Goal: Information Seeking & Learning: Learn about a topic

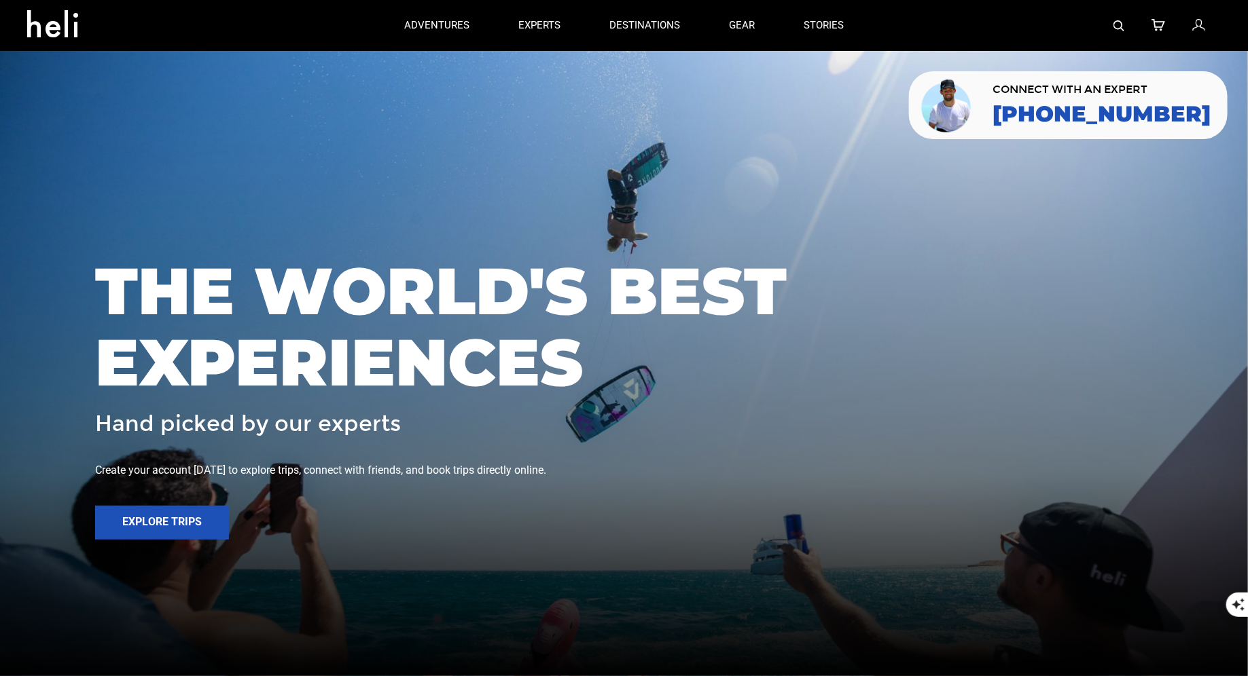
click at [1117, 26] on img at bounding box center [1118, 25] width 11 height 11
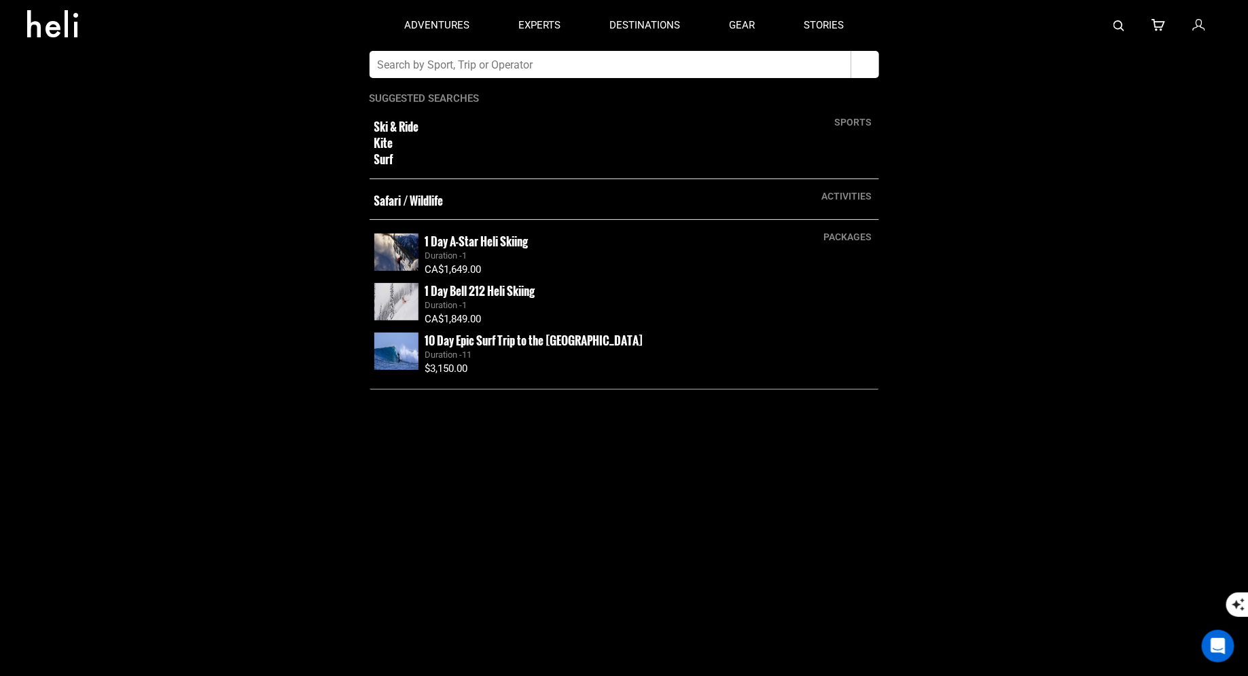
click at [614, 69] on input "text" at bounding box center [610, 64] width 482 height 27
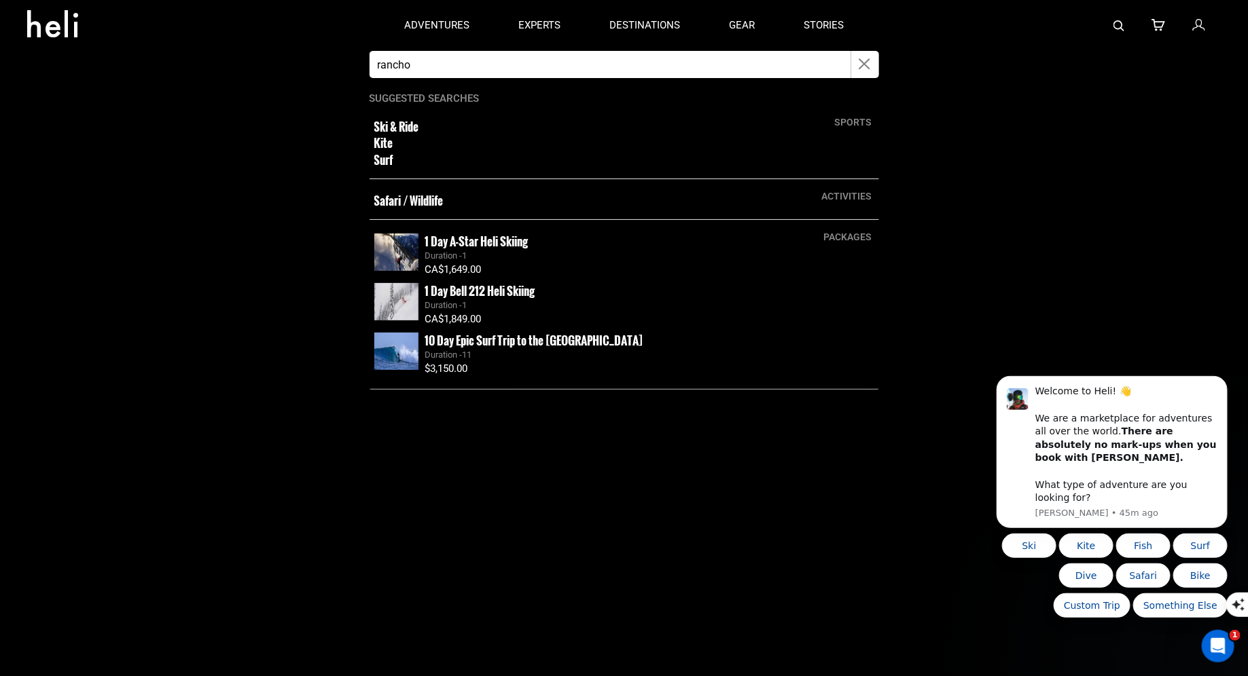
type input "[GEOGRAPHIC_DATA][PERSON_NAME]"
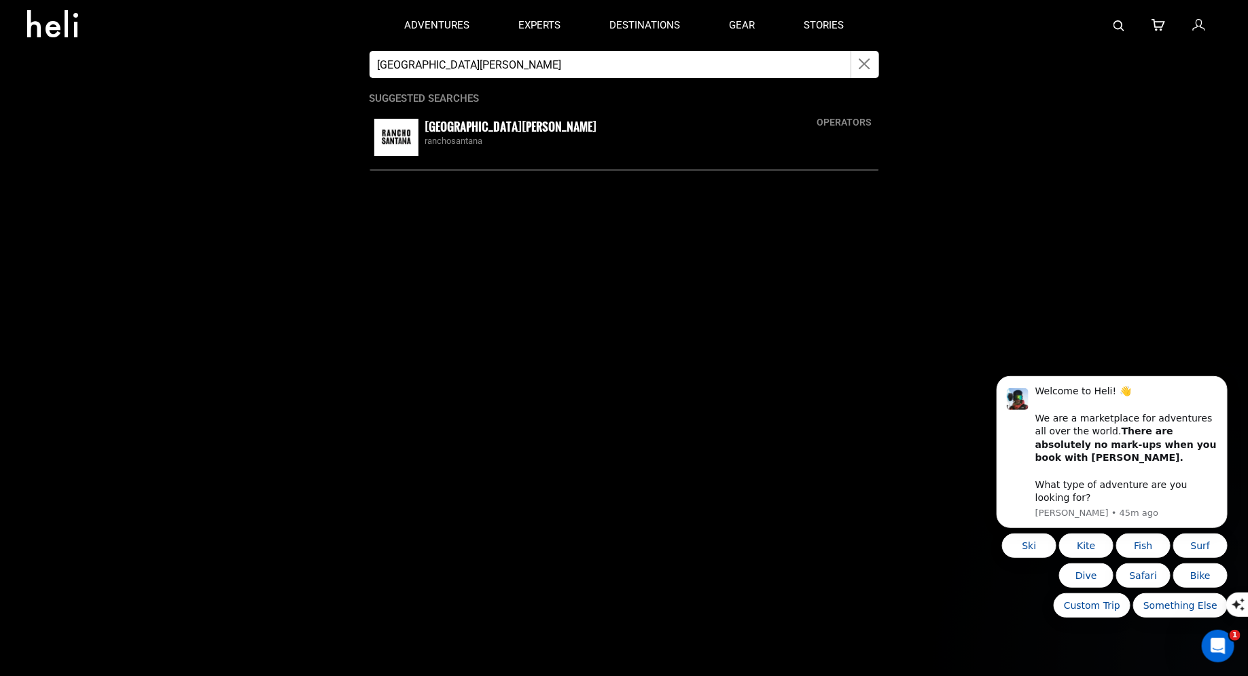
click at [451, 132] on small "[GEOGRAPHIC_DATA][PERSON_NAME]" at bounding box center [511, 126] width 172 height 17
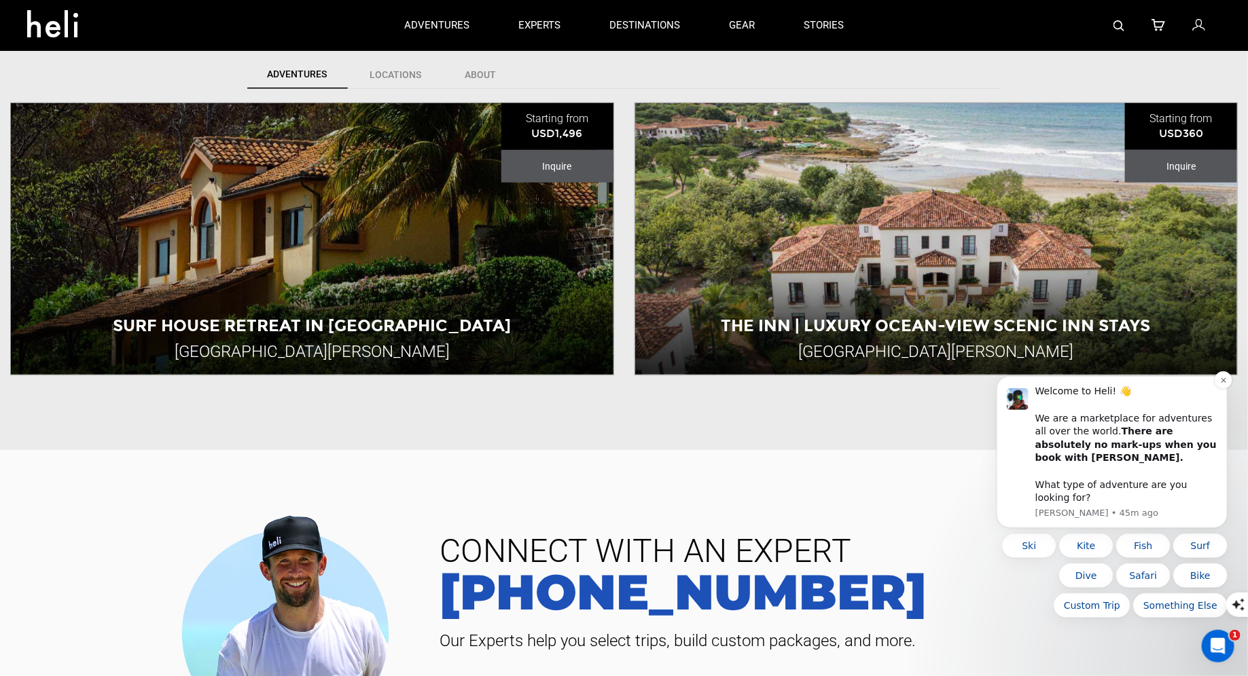
scroll to position [365, 0]
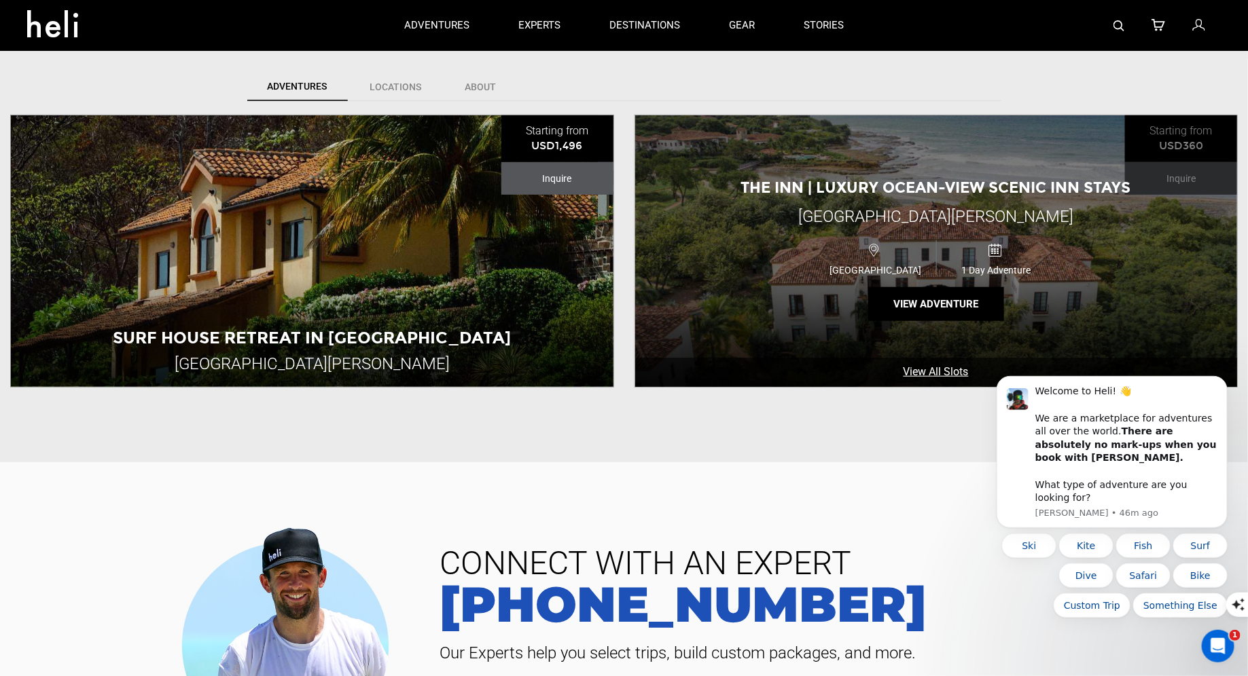
click at [1046, 197] on div "The Inn | Luxury Ocean-View Scenic Inn Stays [GEOGRAPHIC_DATA][PERSON_NAME] [GE…" at bounding box center [936, 251] width 602 height 272
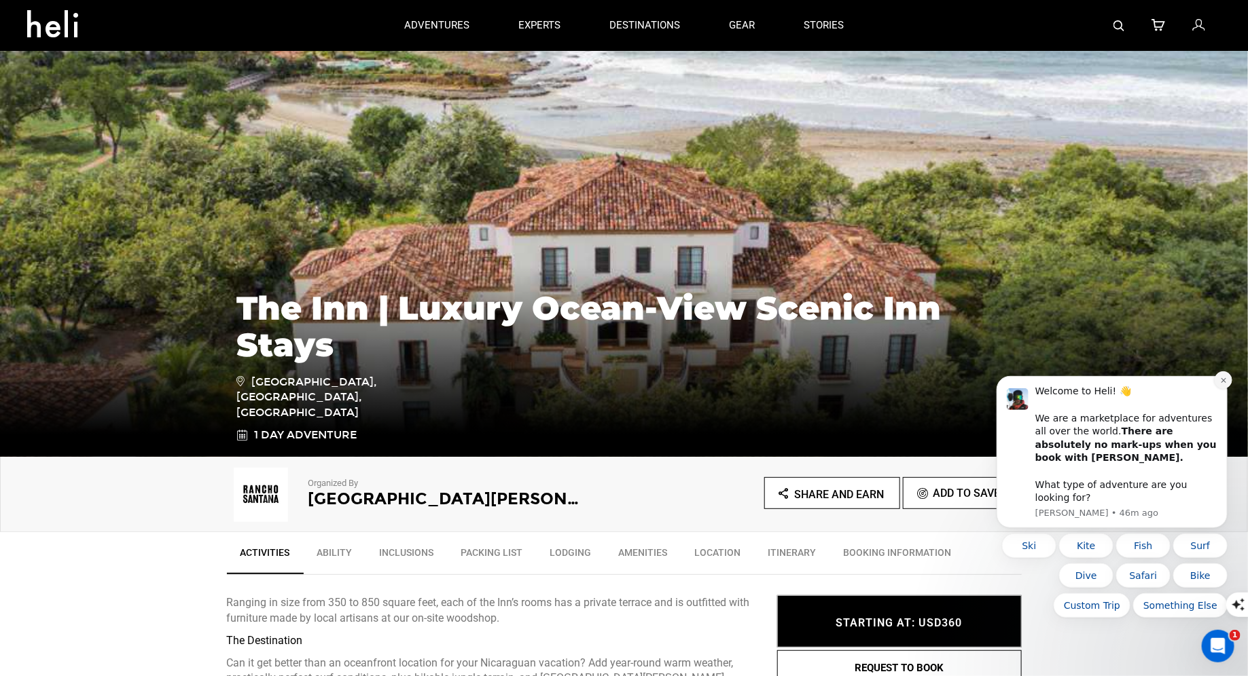
click at [1223, 388] on button "Dismiss notification" at bounding box center [1223, 380] width 18 height 18
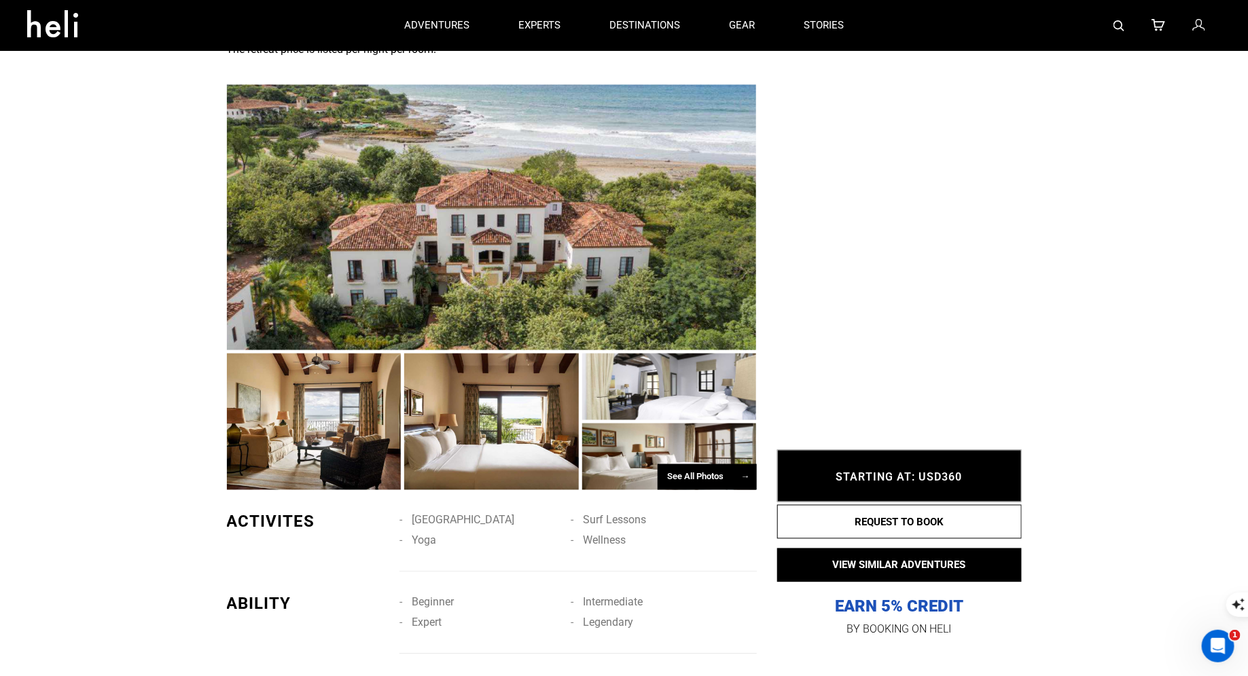
scroll to position [815, 0]
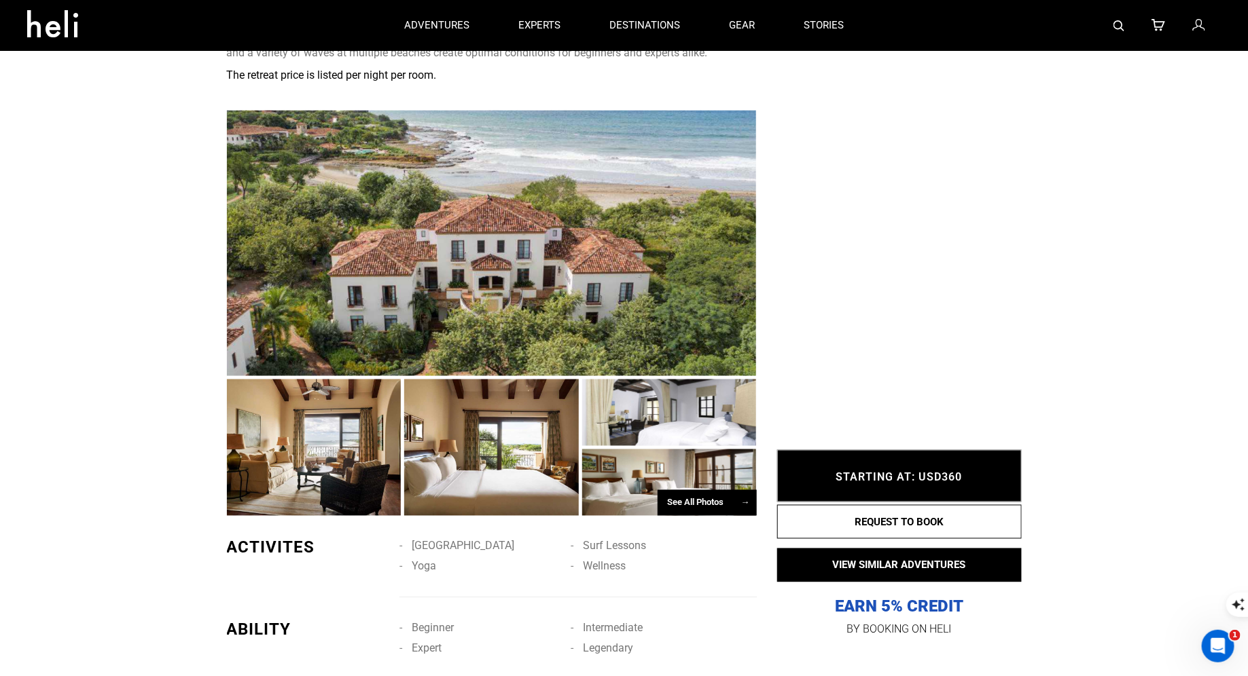
click at [676, 490] on div "See All Photos →" at bounding box center [706, 503] width 99 height 26
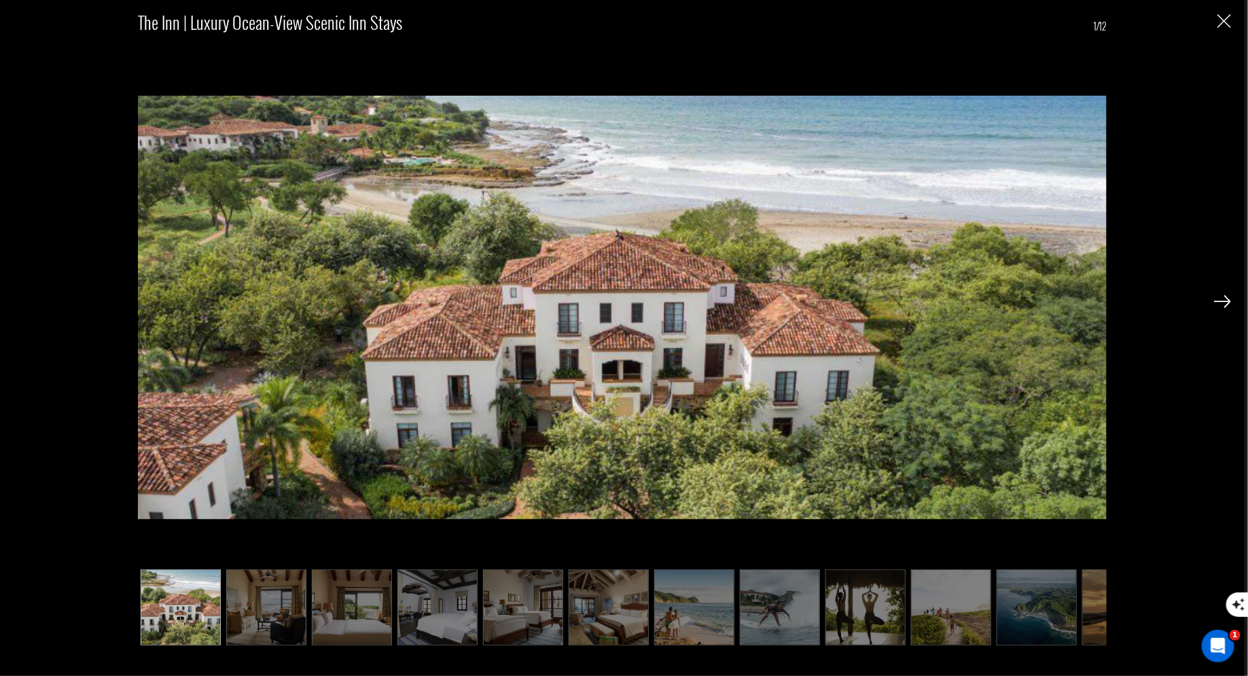
scroll to position [924, 0]
click at [537, 587] on img at bounding box center [523, 608] width 80 height 76
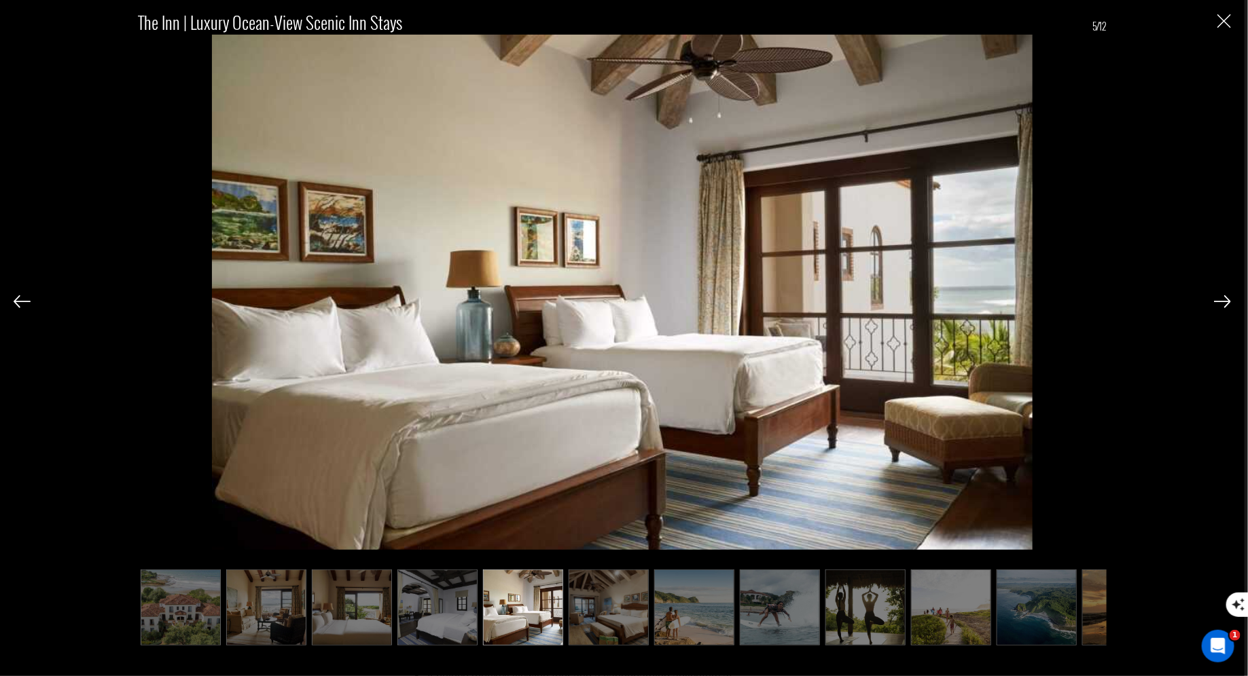
click at [615, 603] on img at bounding box center [608, 608] width 80 height 76
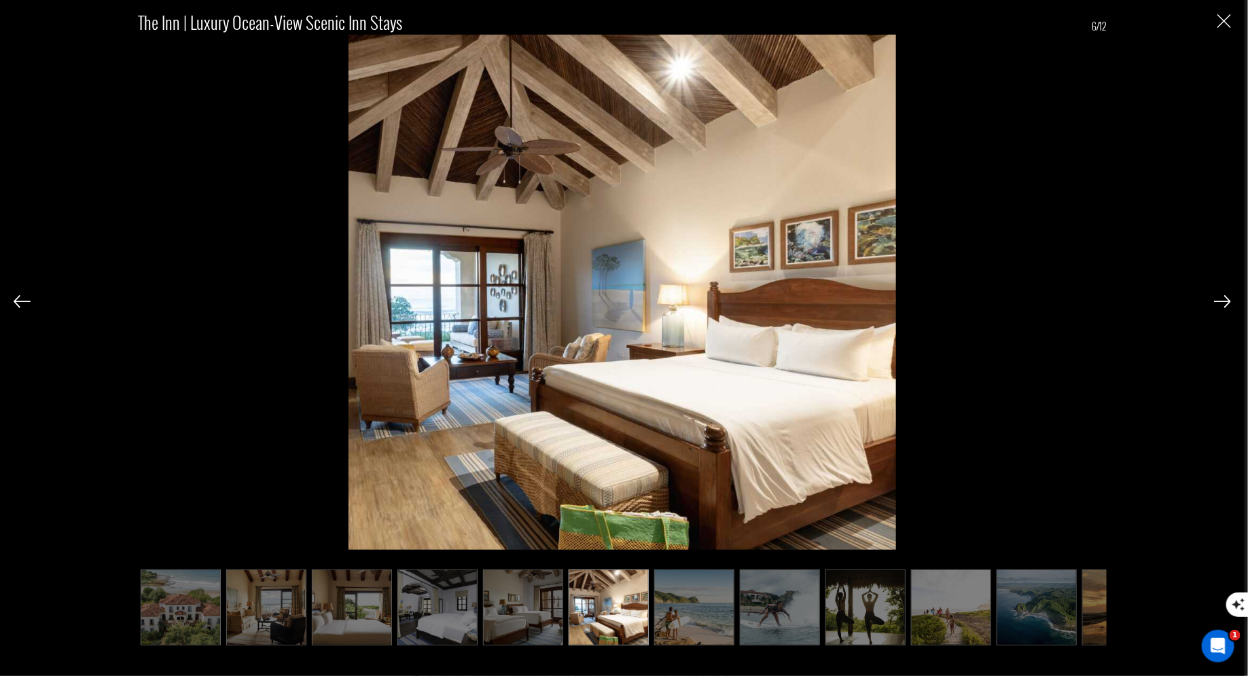
click at [659, 604] on img at bounding box center [694, 608] width 80 height 76
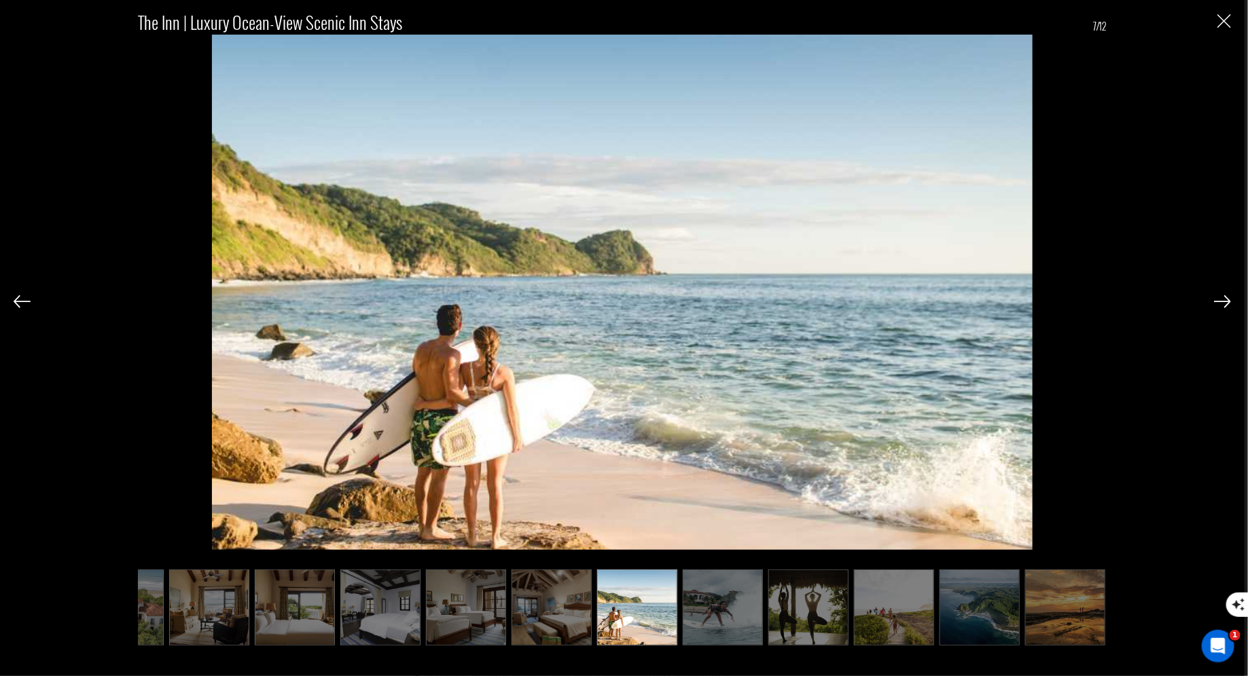
click at [731, 602] on img at bounding box center [723, 608] width 80 height 76
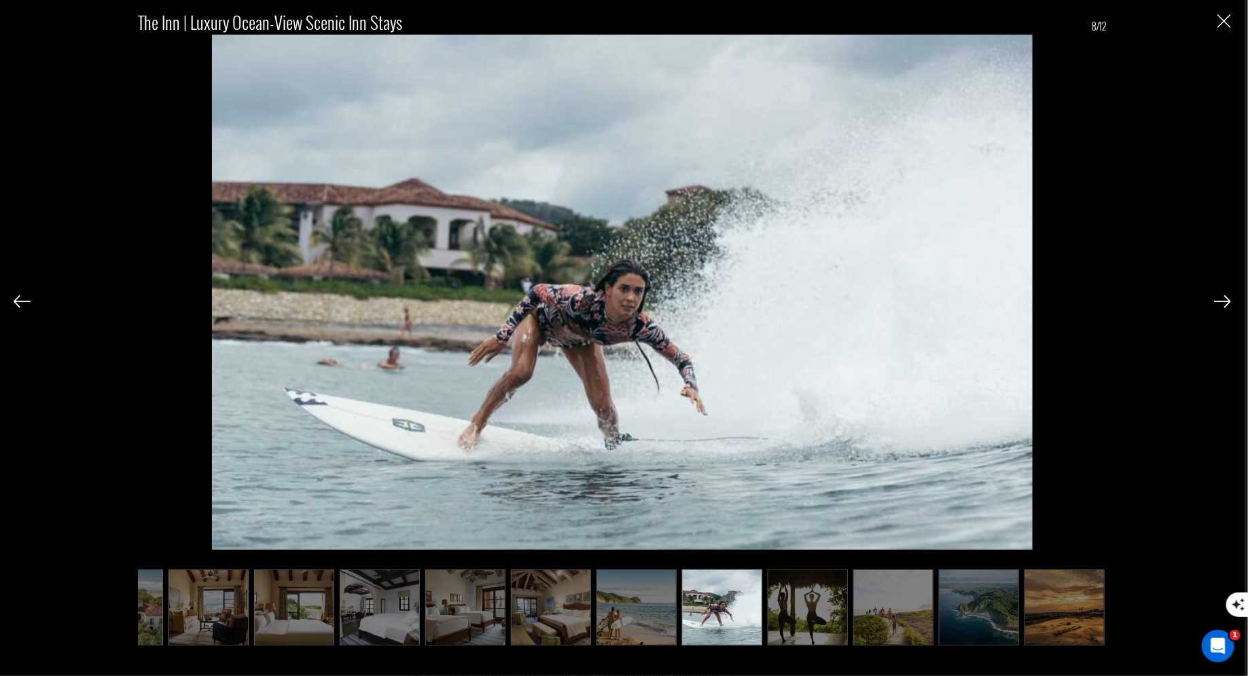
click at [777, 602] on img at bounding box center [807, 608] width 80 height 76
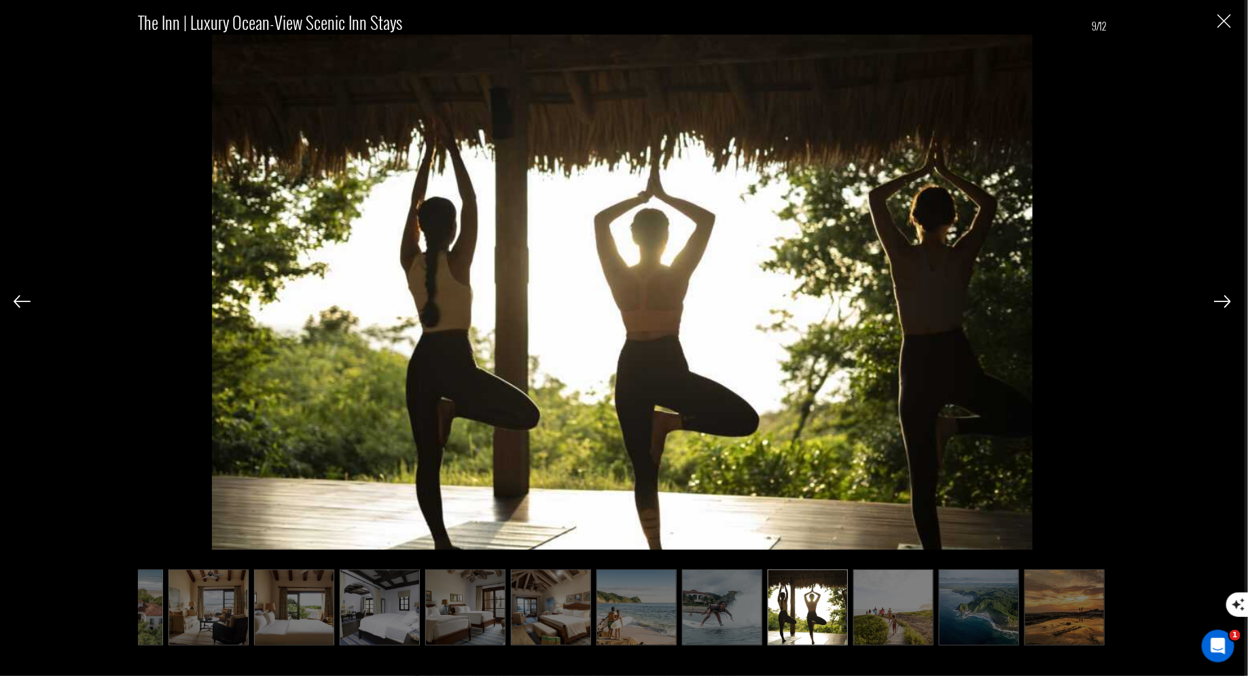
click at [1226, 22] on img "Close" at bounding box center [1224, 21] width 14 height 14
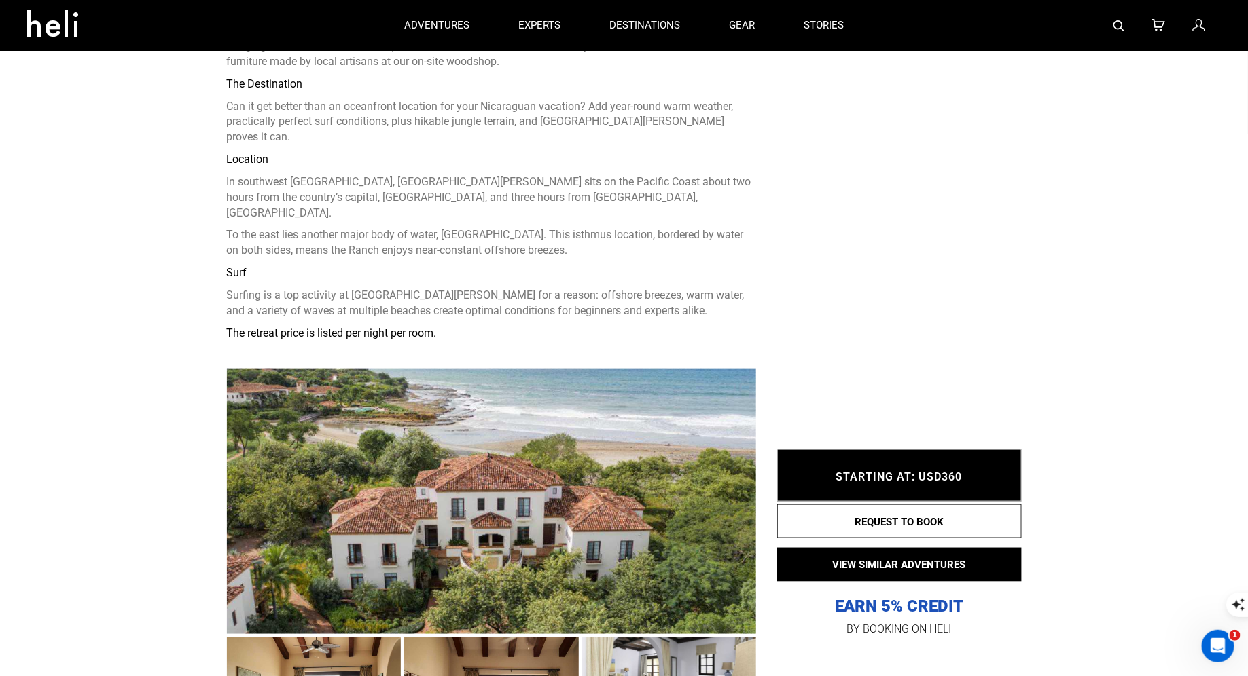
scroll to position [0, 0]
